Goal: Check status: Check status

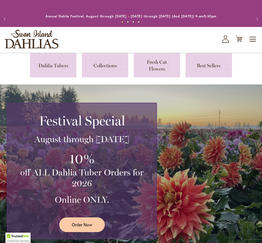
click at [225, 37] on icon "My Account" at bounding box center [225, 38] width 7 height 7
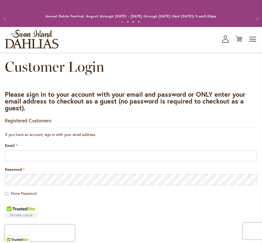
scroll to position [0, 0]
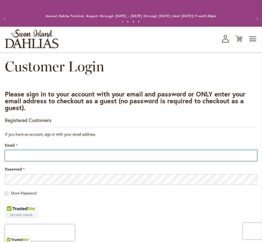
type input "**********"
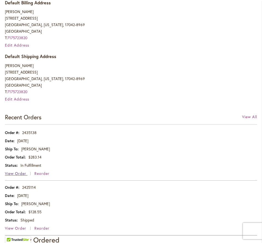
scroll to position [197, 0]
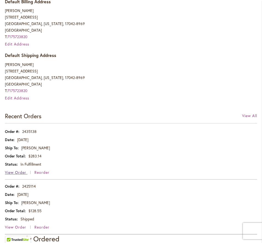
click at [19, 172] on span "View Order" at bounding box center [15, 172] width 21 height 5
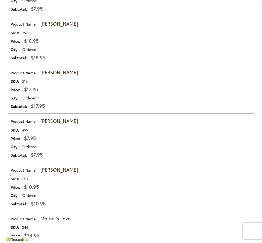
scroll to position [505, 0]
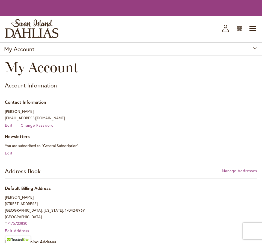
scroll to position [206, 0]
